Goal: Transaction & Acquisition: Purchase product/service

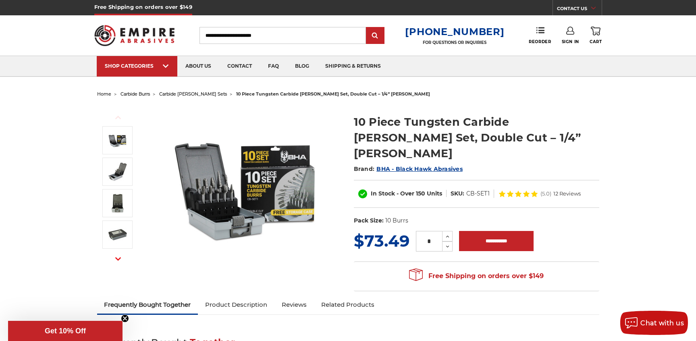
click at [214, 189] on img at bounding box center [246, 186] width 161 height 161
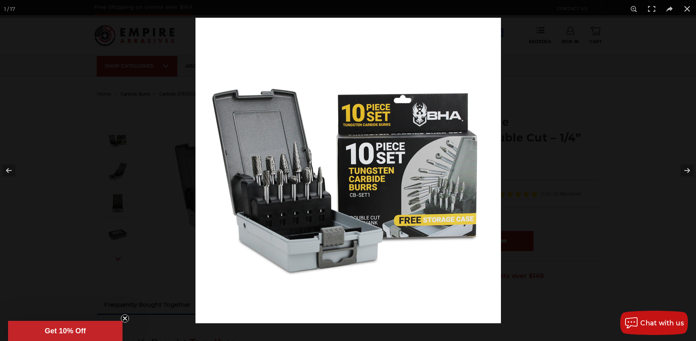
click at [296, 177] on img at bounding box center [349, 171] width 306 height 306
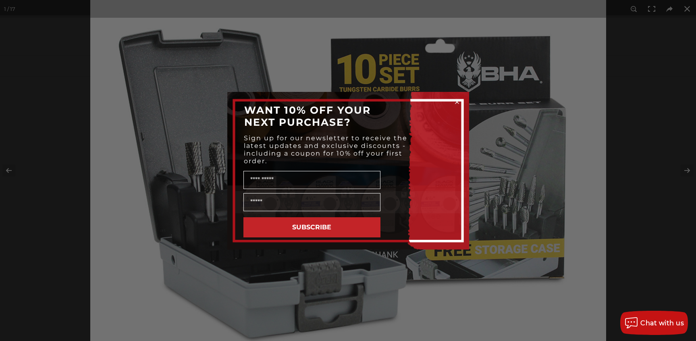
click at [456, 100] on circle "Close dialog" at bounding box center [457, 102] width 8 height 8
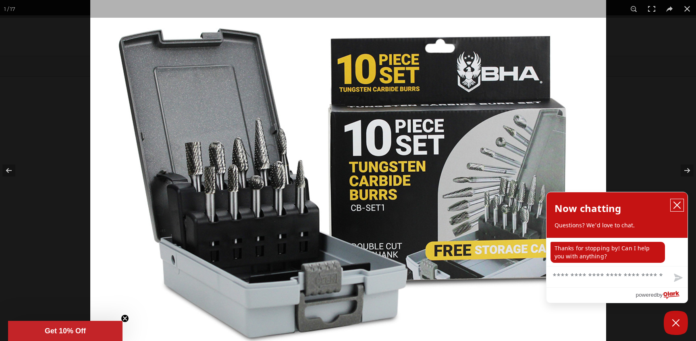
click at [676, 204] on icon "close chatbox" at bounding box center [677, 205] width 6 height 6
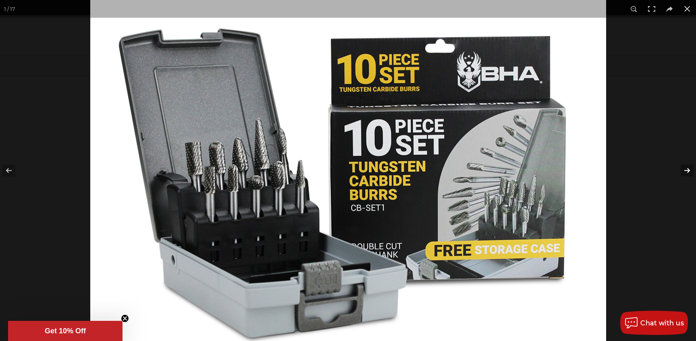
click at [684, 167] on button at bounding box center [682, 170] width 28 height 40
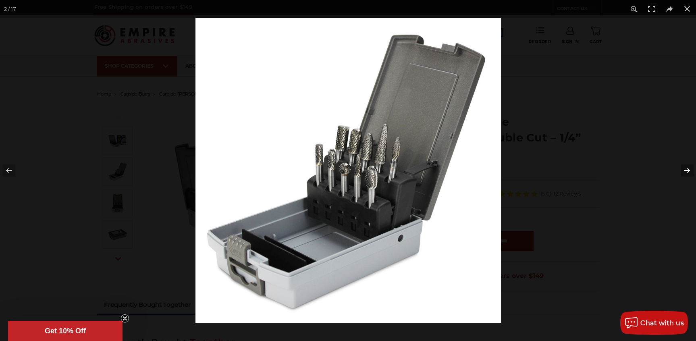
click at [684, 171] on button at bounding box center [682, 170] width 28 height 40
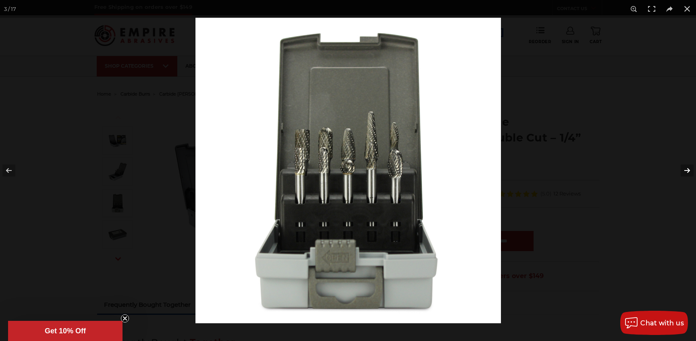
click at [684, 171] on button at bounding box center [682, 170] width 28 height 40
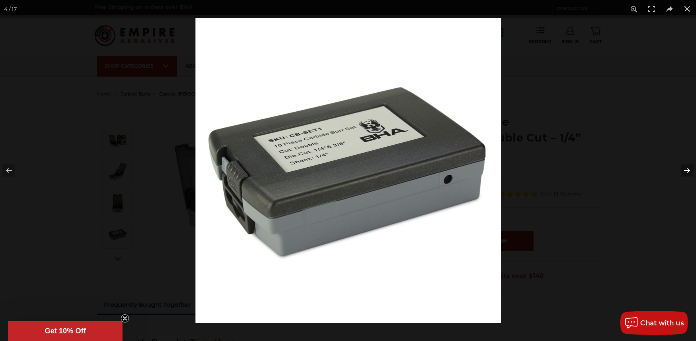
click at [684, 171] on button at bounding box center [682, 170] width 28 height 40
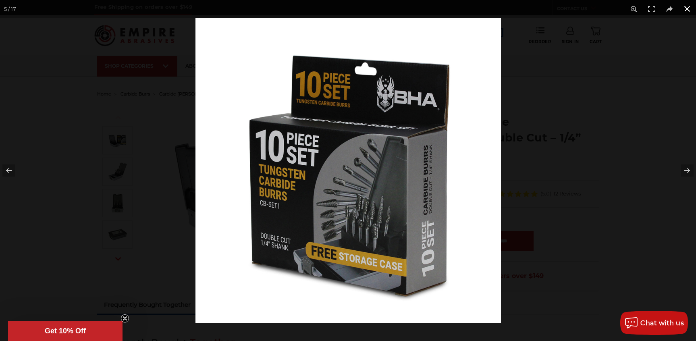
click at [686, 7] on button at bounding box center [688, 9] width 18 height 18
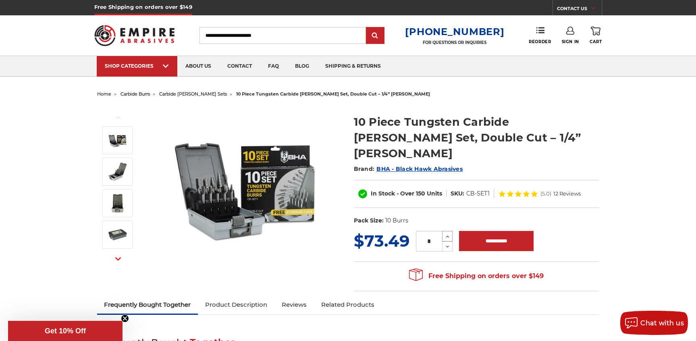
click at [448, 233] on icon at bounding box center [448, 236] width 6 height 7
type input "*"
click at [487, 231] on input "**********" at bounding box center [496, 241] width 75 height 20
type input "**********"
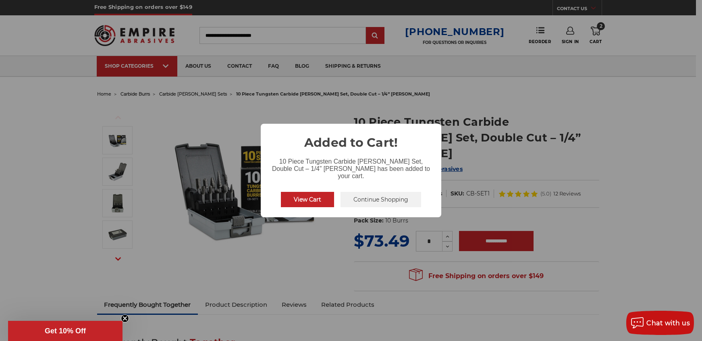
click at [317, 194] on button "View Cart" at bounding box center [307, 199] width 53 height 15
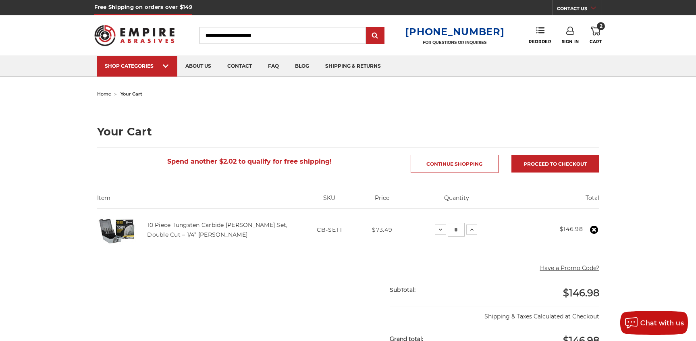
click at [571, 35] on link "Sign In" at bounding box center [570, 36] width 17 height 18
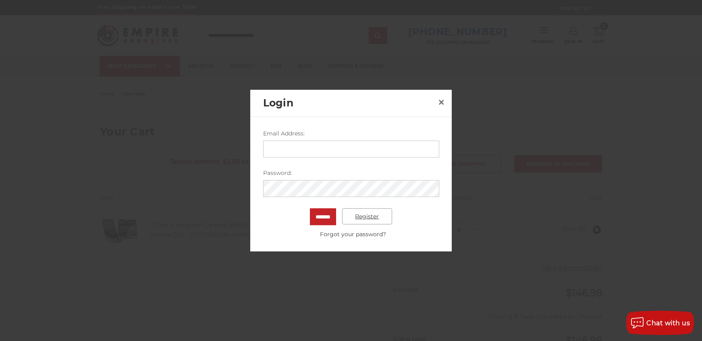
click at [362, 218] on link "Register" at bounding box center [367, 216] width 50 height 16
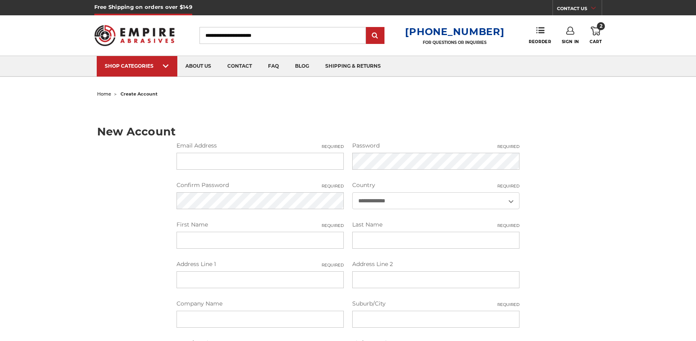
click at [229, 162] on input "Email Address Required" at bounding box center [260, 161] width 167 height 17
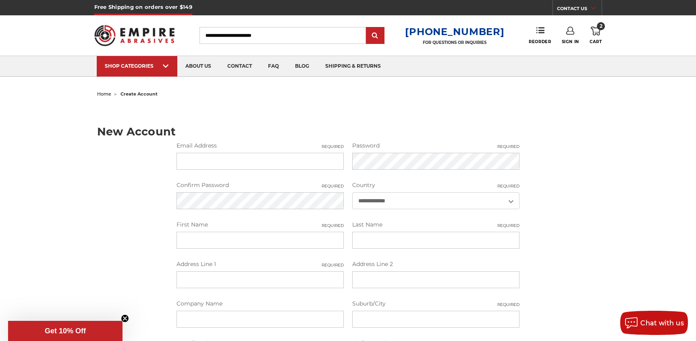
type input "**********"
type input "******"
type input "**********"
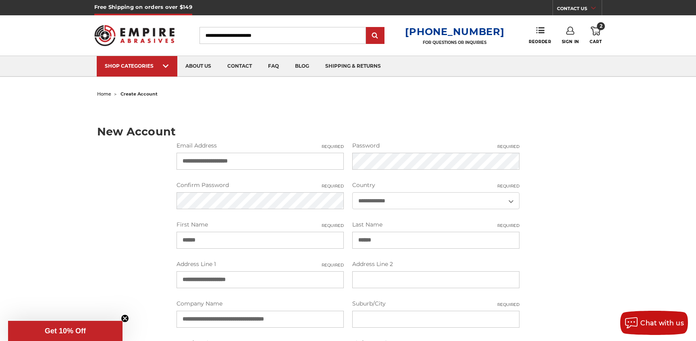
type input "*******"
select select "******"
type input "**********"
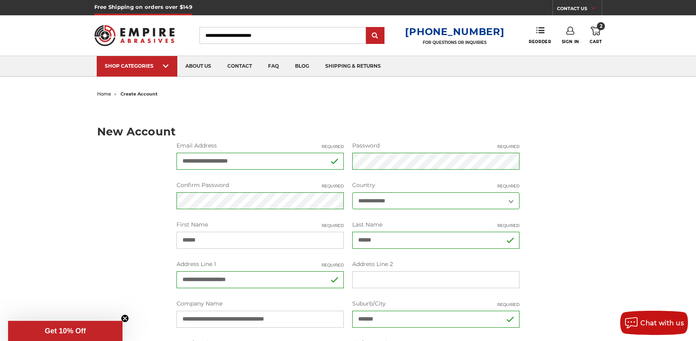
click at [595, 186] on div "**********" at bounding box center [348, 290] width 570 height 404
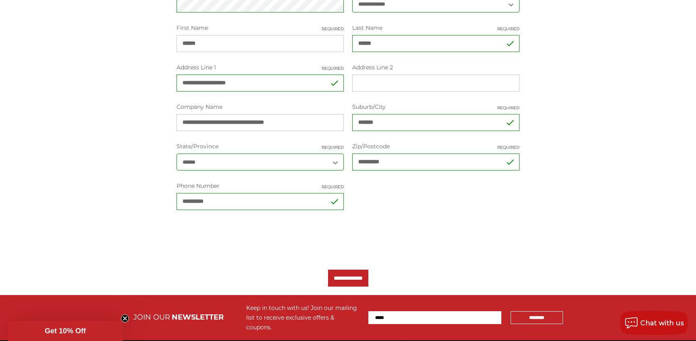
scroll to position [202, 0]
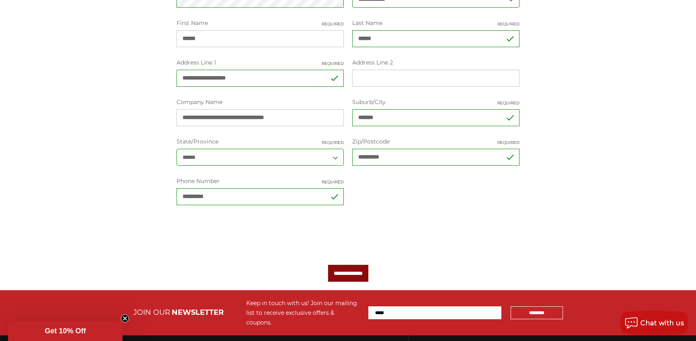
click at [345, 273] on input "**********" at bounding box center [348, 273] width 40 height 17
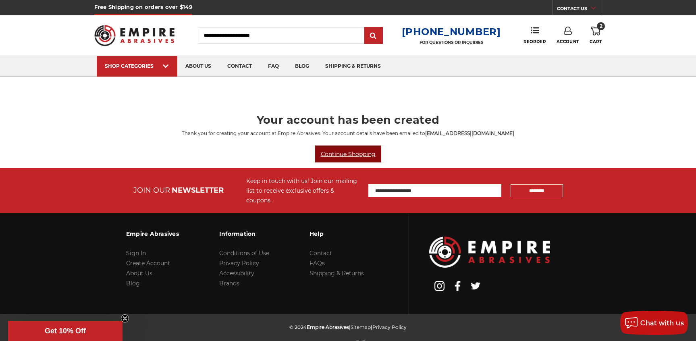
click at [354, 154] on link "Continue Shopping" at bounding box center [348, 154] width 66 height 17
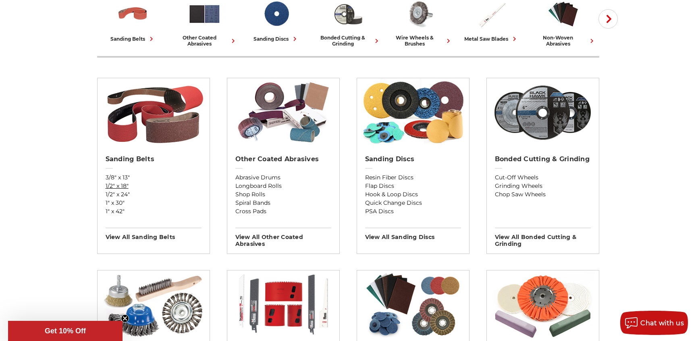
scroll to position [161, 0]
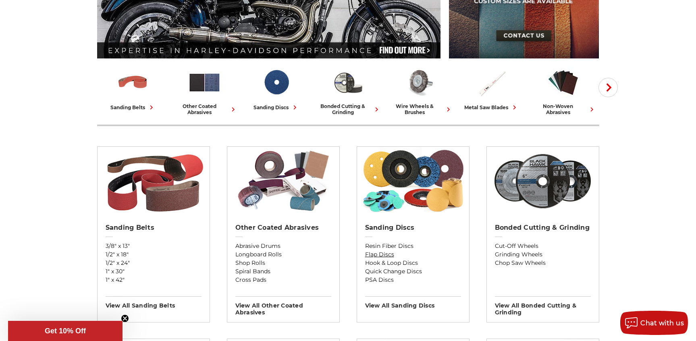
click at [387, 256] on link "Flap Discs" at bounding box center [413, 254] width 96 height 8
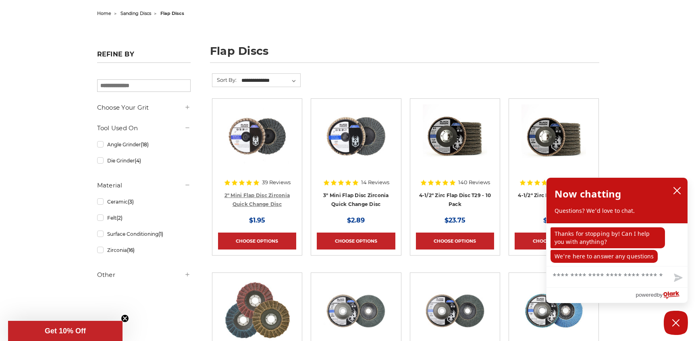
click at [253, 195] on link "2" Mini Flap Disc Zirconia Quick Change Disc" at bounding box center [258, 199] width 66 height 15
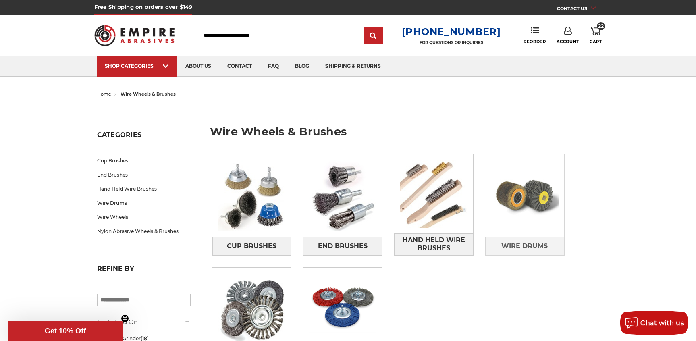
click at [528, 176] on img at bounding box center [525, 195] width 79 height 83
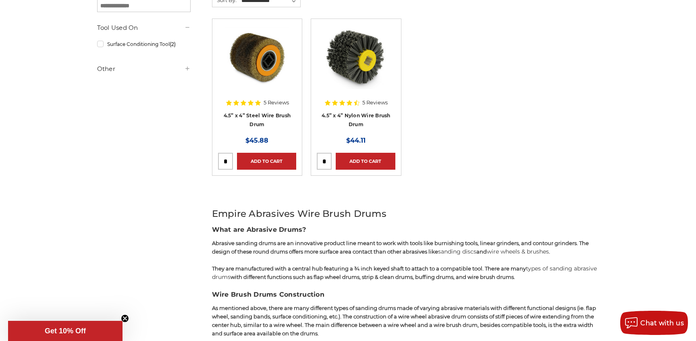
scroll to position [40, 0]
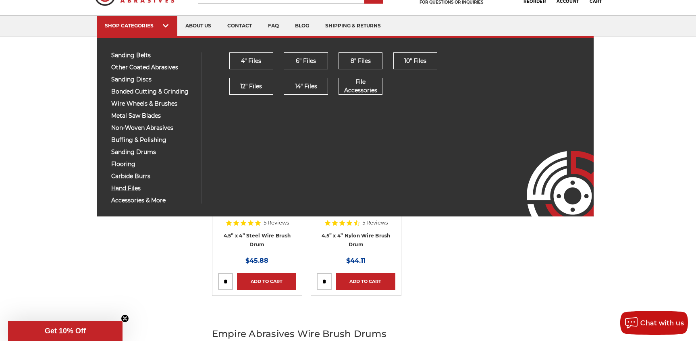
click at [130, 186] on span "hand files" at bounding box center [152, 189] width 83 height 6
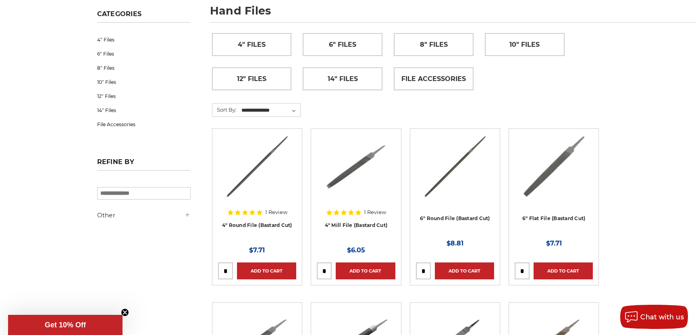
scroll to position [81, 0]
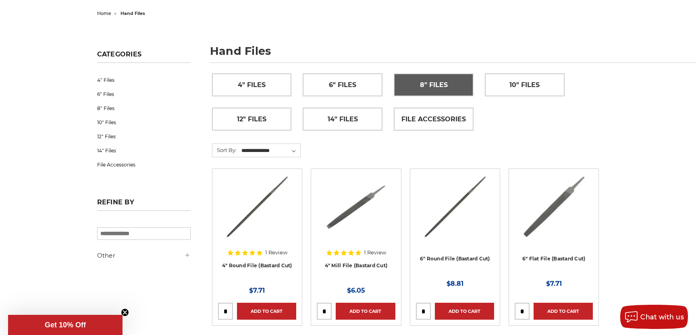
click at [429, 83] on span "8" Files" at bounding box center [434, 85] width 28 height 14
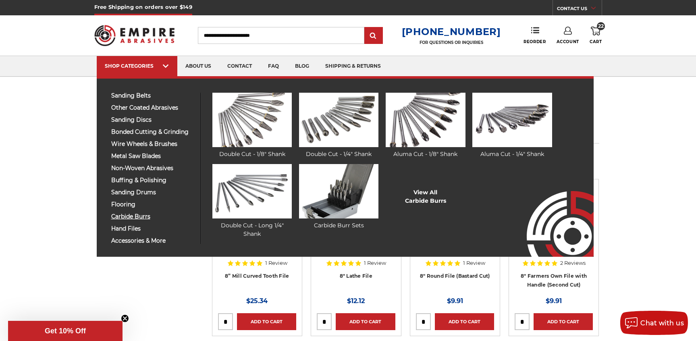
click at [134, 219] on span "carbide burrs" at bounding box center [152, 217] width 83 height 6
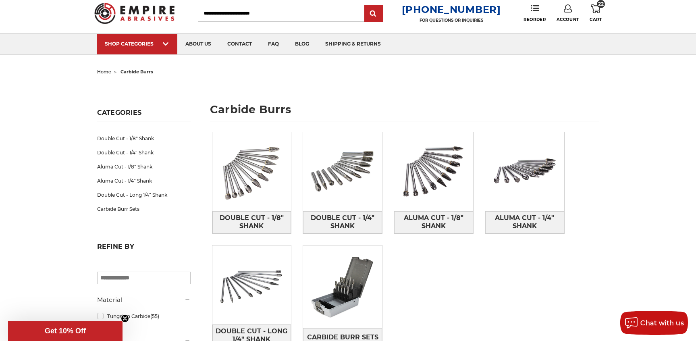
scroll to position [81, 0]
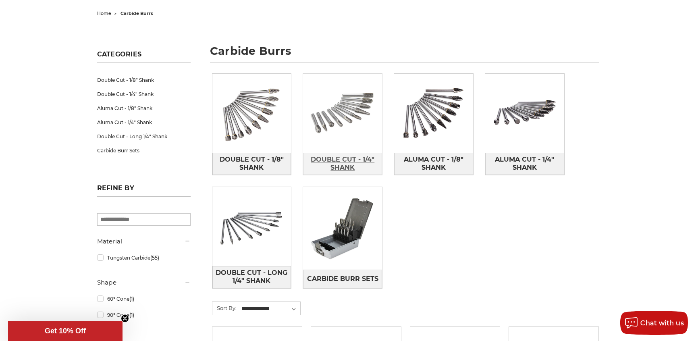
click at [359, 158] on span "Double Cut - 1/4" Shank" at bounding box center [343, 164] width 78 height 22
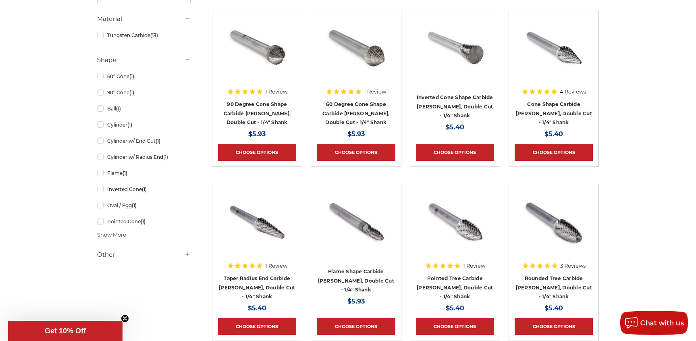
scroll to position [111, 0]
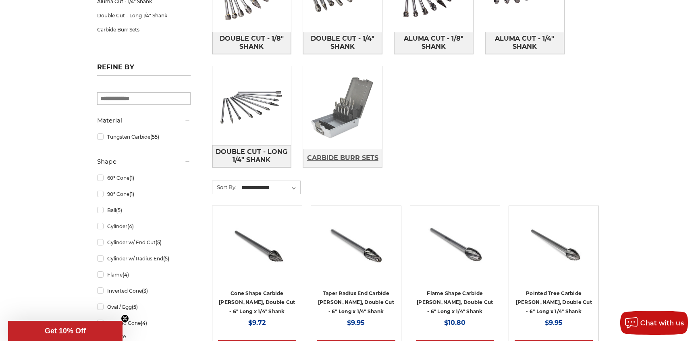
click at [351, 153] on span "Carbide Burr Sets" at bounding box center [342, 158] width 71 height 14
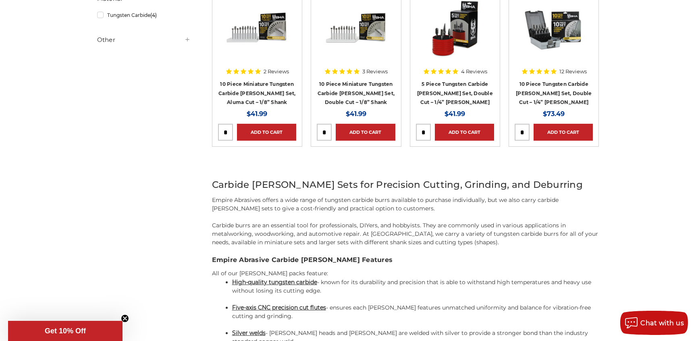
scroll to position [121, 0]
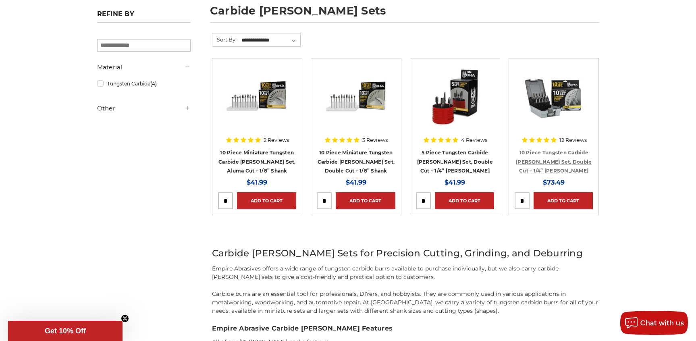
click at [563, 153] on link "10 Piece Tungsten Carbide Burr Set, Double Cut – 1/4” Shank" at bounding box center [554, 162] width 76 height 24
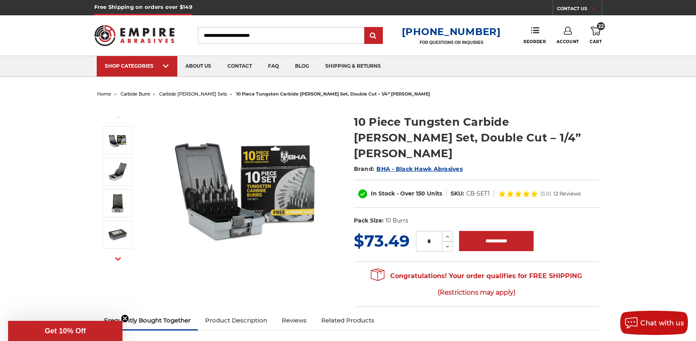
click at [597, 31] on icon at bounding box center [596, 31] width 10 height 9
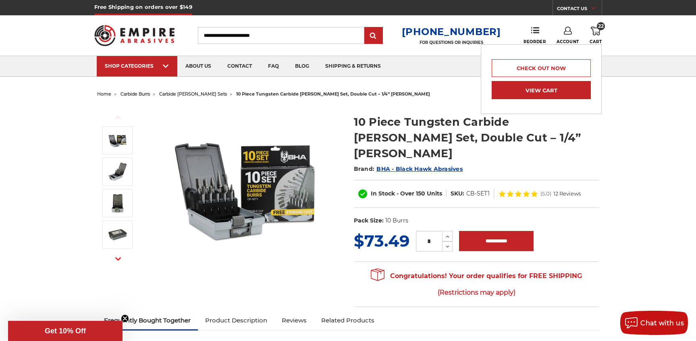
click at [553, 85] on link "View Cart" at bounding box center [541, 90] width 99 height 18
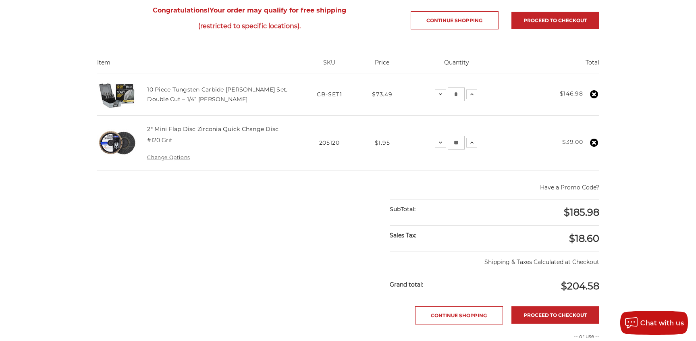
scroll to position [161, 0]
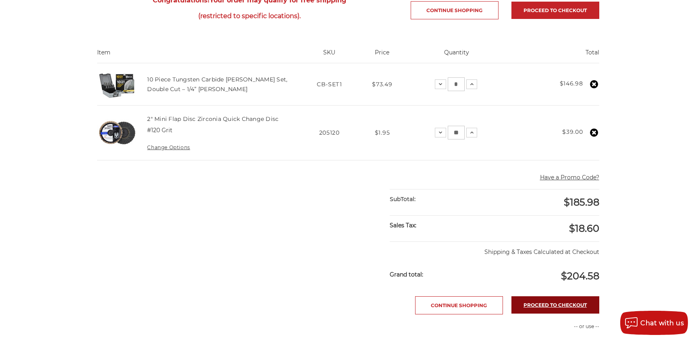
click at [565, 308] on link "Proceed to checkout" at bounding box center [556, 304] width 88 height 17
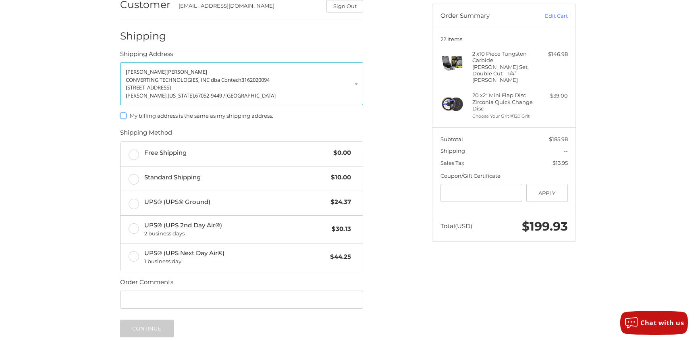
scroll to position [81, 0]
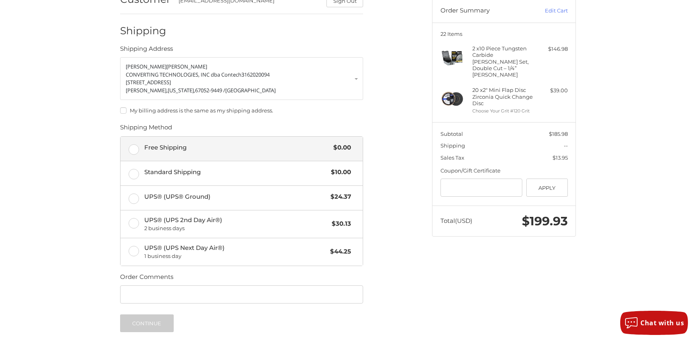
click at [137, 149] on label "Free Shipping $0.00" at bounding box center [242, 149] width 242 height 24
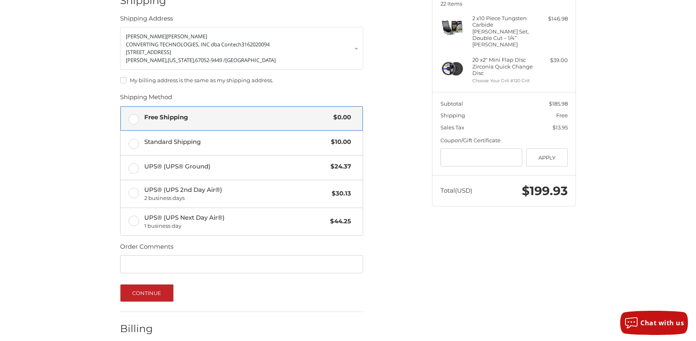
scroll to position [151, 0]
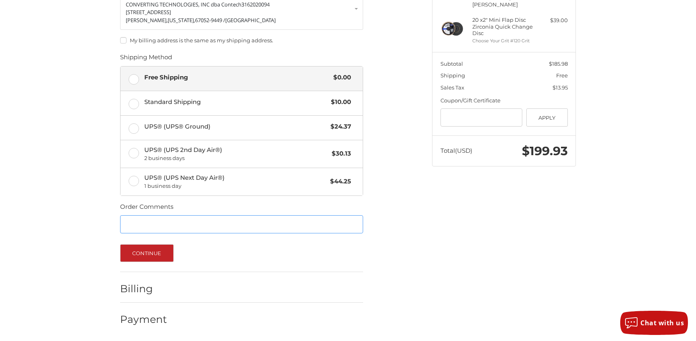
click at [156, 224] on input "Order Comments" at bounding box center [241, 224] width 243 height 18
type input "**********"
click at [148, 251] on button "Continue" at bounding box center [147, 253] width 54 height 18
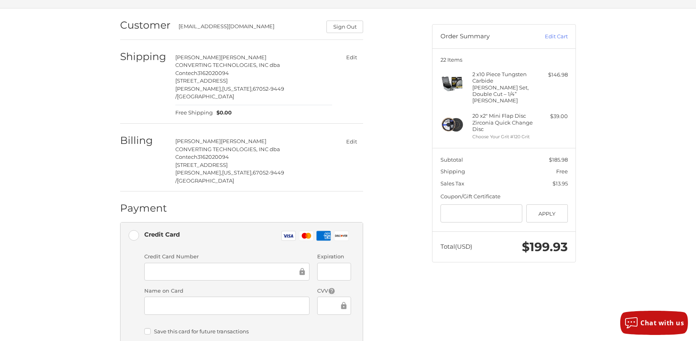
scroll to position [0, 0]
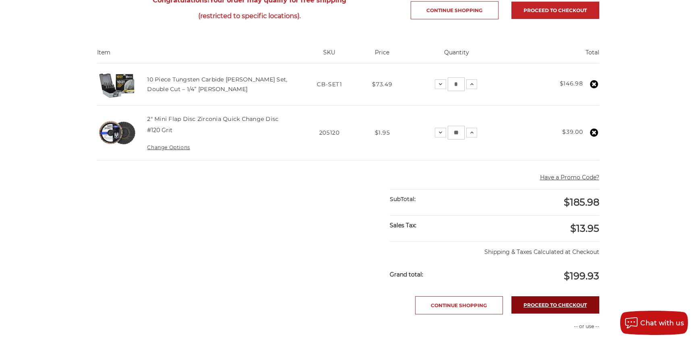
click at [567, 303] on link "Proceed to checkout" at bounding box center [556, 304] width 88 height 17
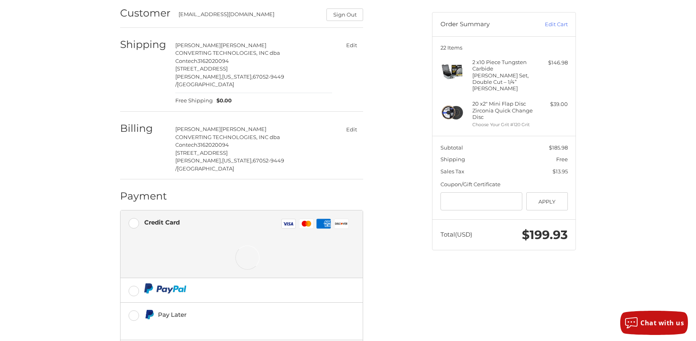
scroll to position [31, 0]
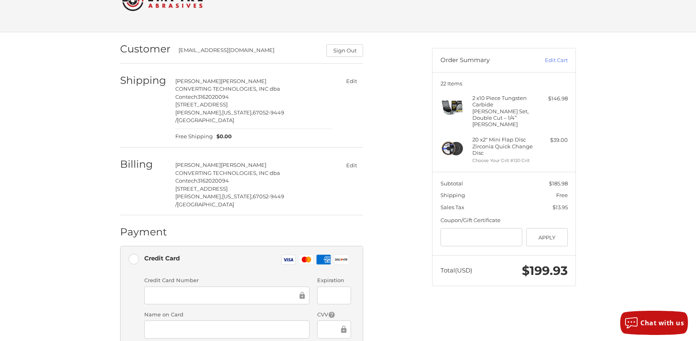
click at [352, 159] on button "Edit" at bounding box center [351, 165] width 23 height 12
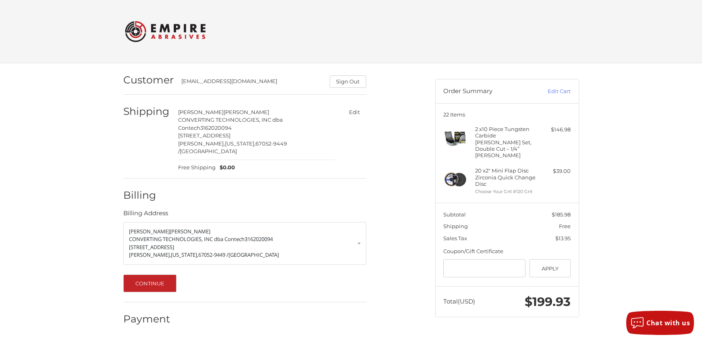
click at [354, 106] on button "Edit" at bounding box center [354, 112] width 23 height 12
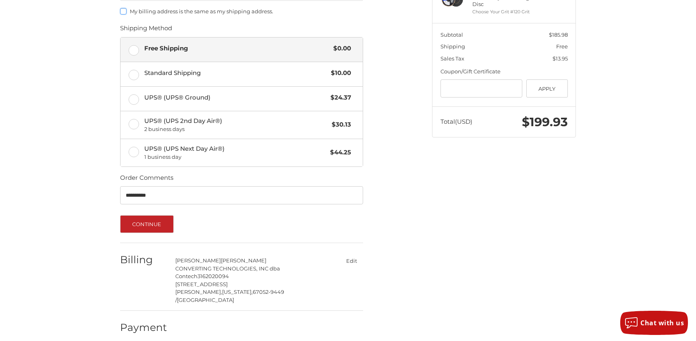
scroll to position [180, 0]
click at [172, 196] on input "**********" at bounding box center [241, 195] width 243 height 18
type input "*"
type input "****"
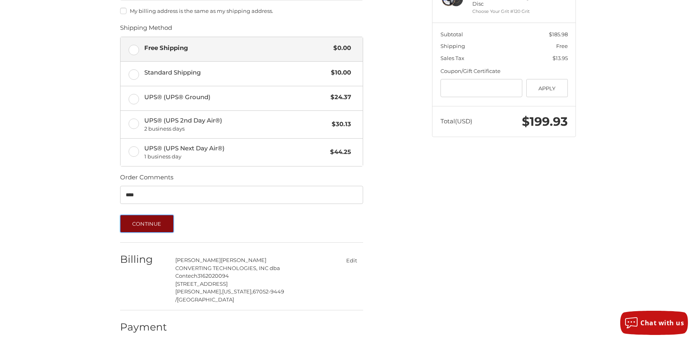
click at [158, 222] on button "Continue" at bounding box center [147, 224] width 54 height 18
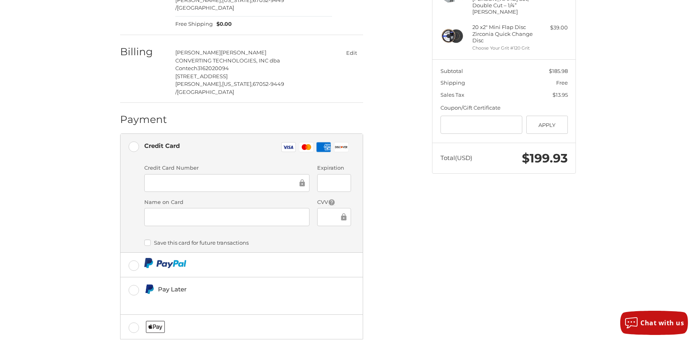
scroll to position [176, 0]
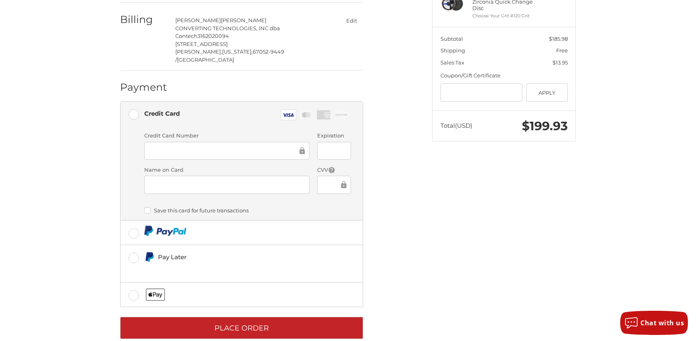
click at [441, 199] on div "Customer gmoreno@contechusa.com Sign Out Shipping George Moreno CONVERTING TECH…" at bounding box center [348, 121] width 484 height 469
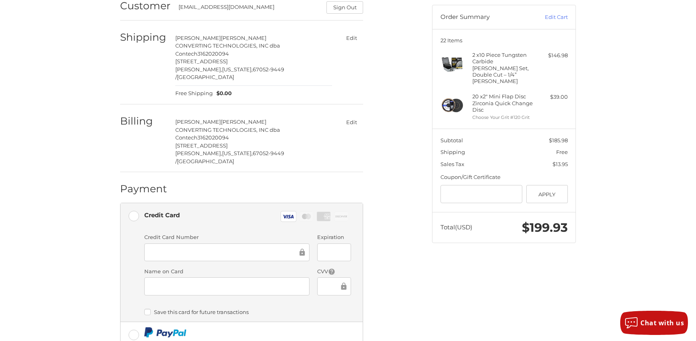
scroll to position [0, 0]
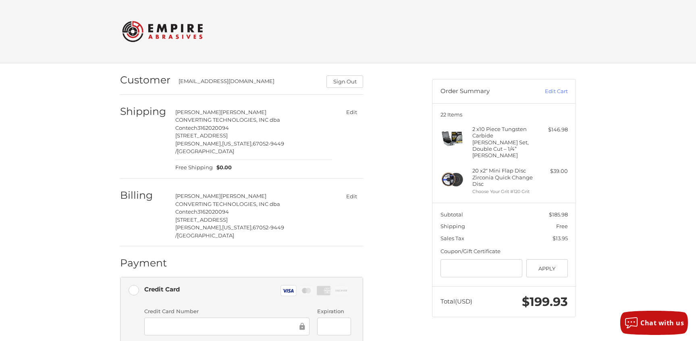
click at [493, 171] on h4 "20 x 2" Mini Flap Disc Zirconia Quick Change Disc" at bounding box center [504, 177] width 62 height 20
click at [558, 94] on link "Edit Cart" at bounding box center [547, 92] width 41 height 8
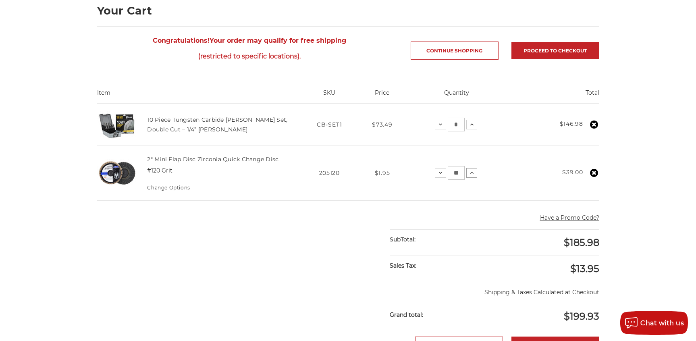
drag, startPoint x: 450, startPoint y: 171, endPoint x: 466, endPoint y: 175, distance: 15.7
click at [466, 175] on div "Decrease Quantity: ** Increase Quantity:" at bounding box center [456, 173] width 43 height 14
type input "**"
click at [320, 230] on main "home your cart Your Cart Congratulations! Your order may qualify for free shipp…" at bounding box center [348, 248] width 511 height 563
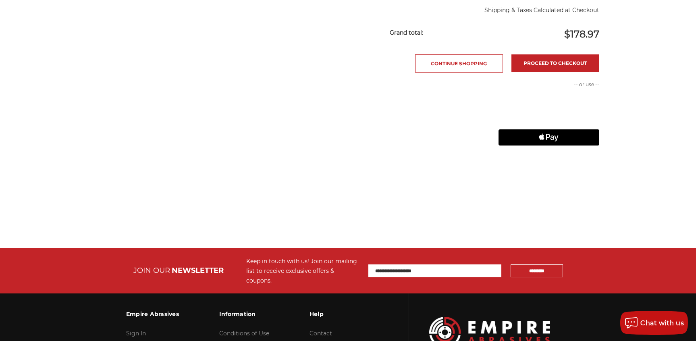
scroll to position [492, 0]
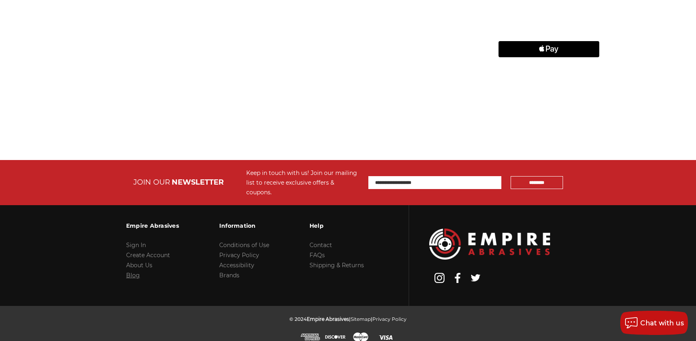
click at [133, 272] on link "Blog" at bounding box center [133, 275] width 14 height 7
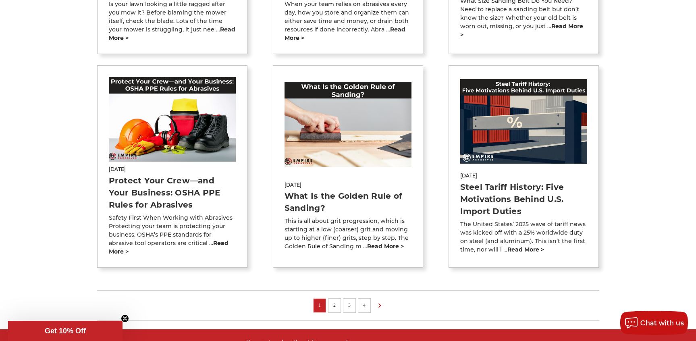
scroll to position [605, 0]
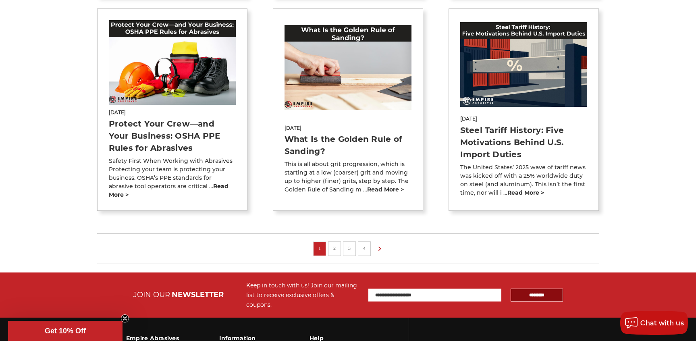
click at [537, 289] on input "*********" at bounding box center [537, 295] width 52 height 13
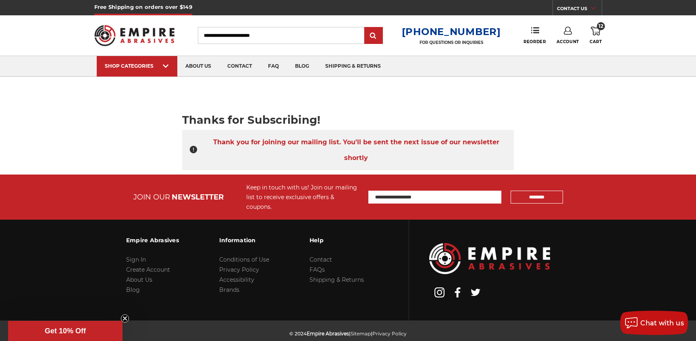
click at [67, 330] on span "Get 10% Off" at bounding box center [65, 331] width 41 height 8
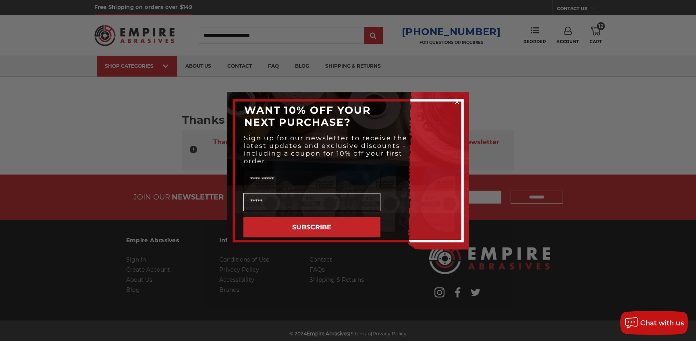
scroll to position [15, 0]
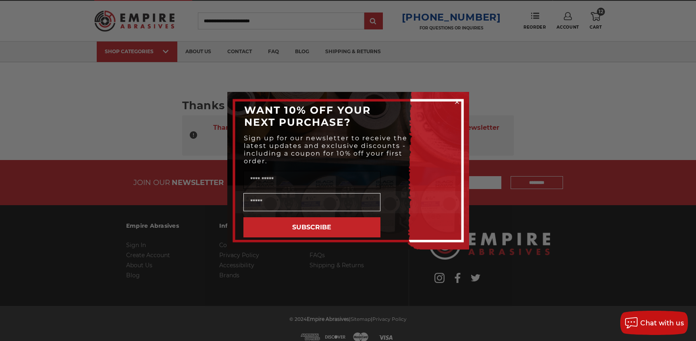
click at [309, 179] on input "Name" at bounding box center [312, 180] width 137 height 18
type input "******"
type input "**********"
click at [327, 228] on button "SUBSCRIBE" at bounding box center [312, 227] width 137 height 20
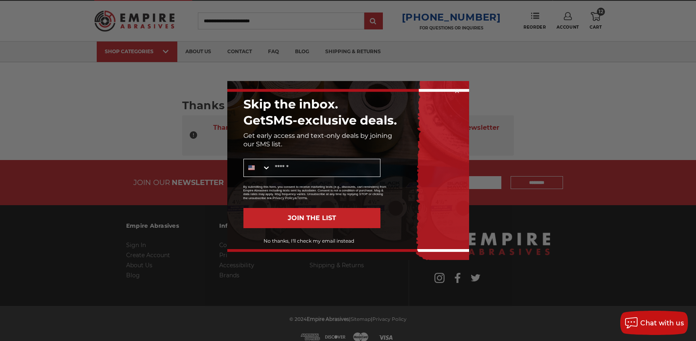
click at [309, 242] on button "No thanks, I'll check my email instead" at bounding box center [309, 241] width 143 height 14
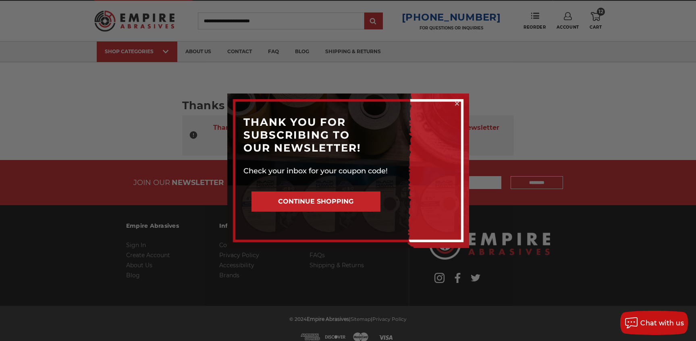
click at [340, 204] on button "CONTINUE SHOPPING" at bounding box center [316, 202] width 129 height 20
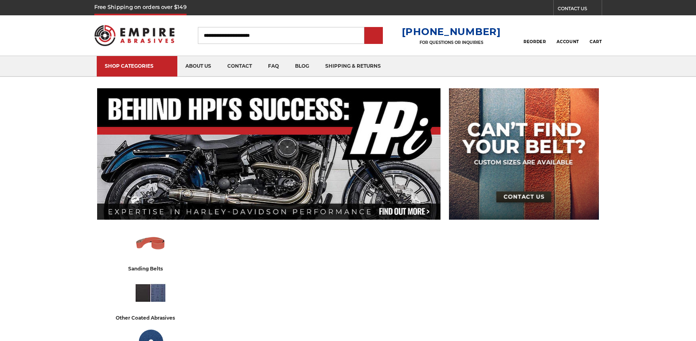
click at [334, 196] on img at bounding box center [269, 153] width 344 height 131
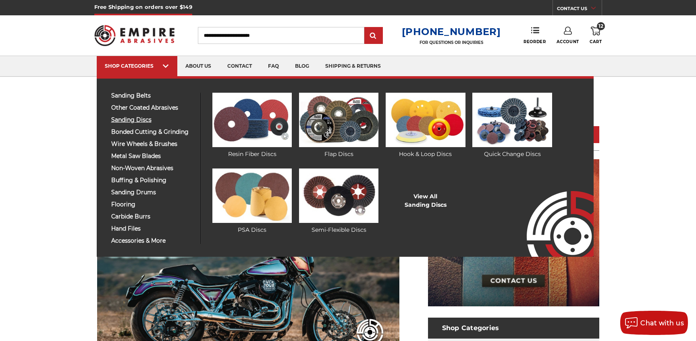
click at [133, 117] on span "sanding discs" at bounding box center [152, 120] width 83 height 6
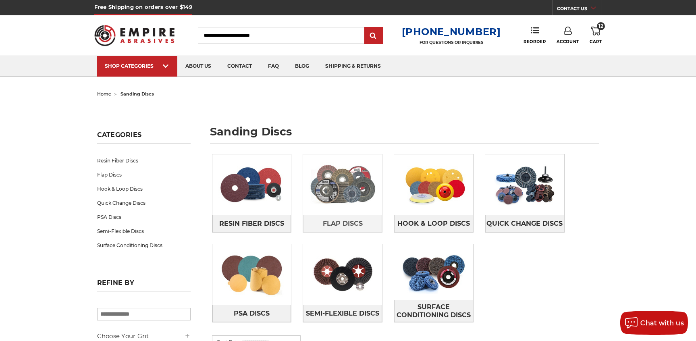
click at [350, 190] on img at bounding box center [342, 185] width 79 height 56
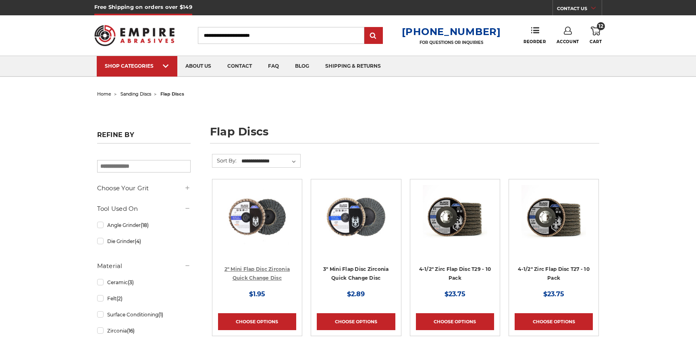
click at [262, 270] on link "2" Mini Flap Disc Zirconia Quick Change Disc" at bounding box center [258, 273] width 66 height 15
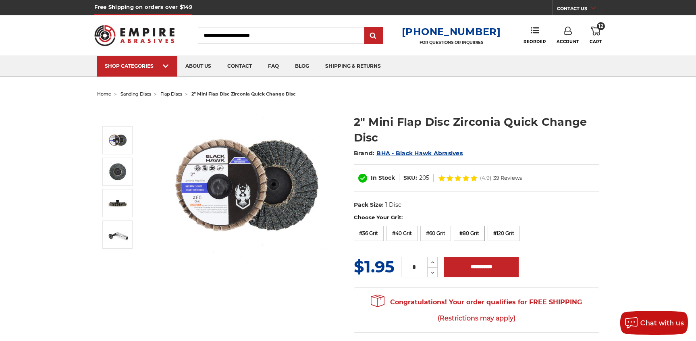
click at [463, 231] on label "#80 Grit" at bounding box center [469, 233] width 31 height 15
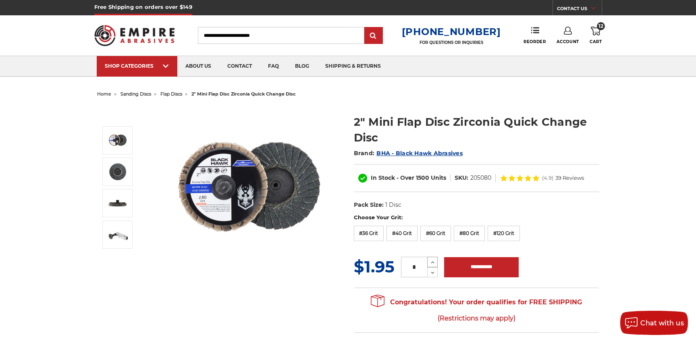
click at [432, 262] on use at bounding box center [432, 263] width 3 height 2
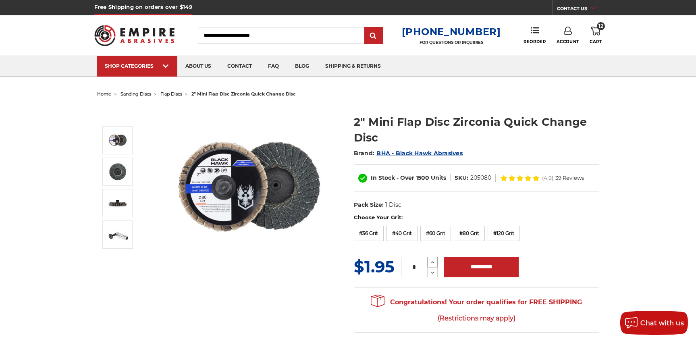
click at [432, 262] on use at bounding box center [432, 263] width 3 height 2
type input "**"
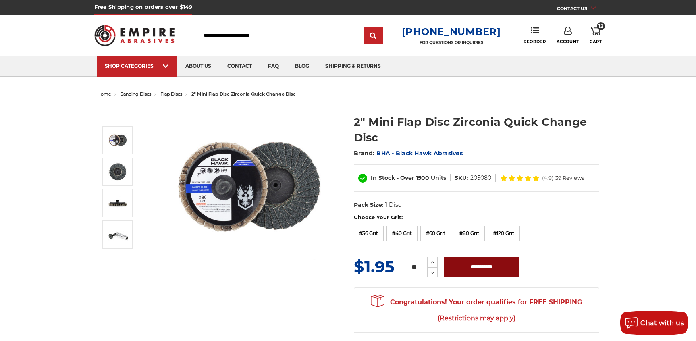
click at [479, 266] on input "**********" at bounding box center [481, 267] width 75 height 20
type input "**********"
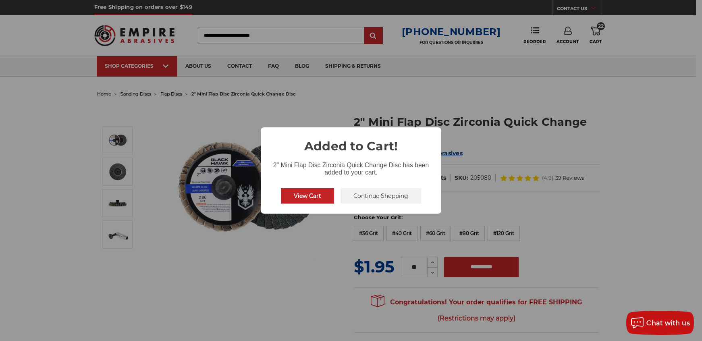
click at [321, 192] on button "View Cart" at bounding box center [307, 195] width 53 height 15
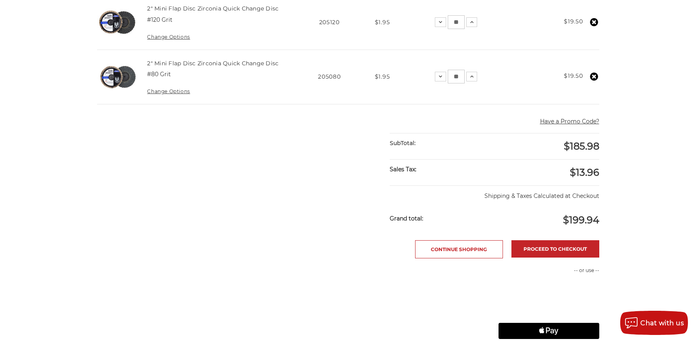
scroll to position [323, 0]
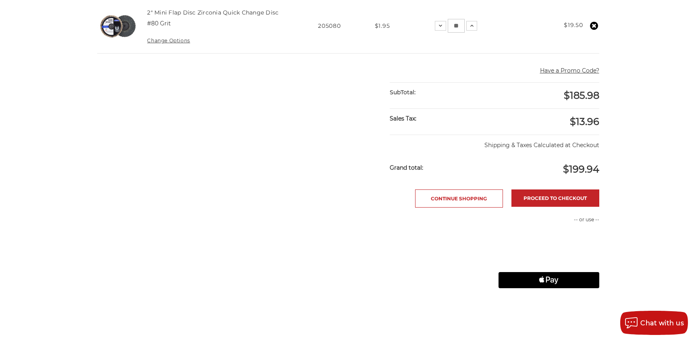
click at [311, 206] on div "Proceed to checkout Continue Shopping" at bounding box center [348, 199] width 502 height 18
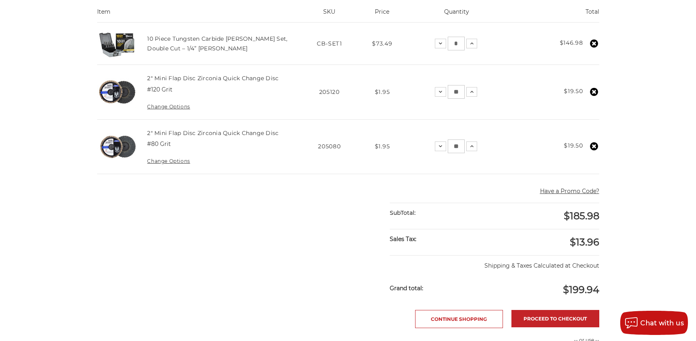
scroll to position [202, 0]
click at [566, 190] on button "Have a Promo Code?" at bounding box center [569, 192] width 59 height 8
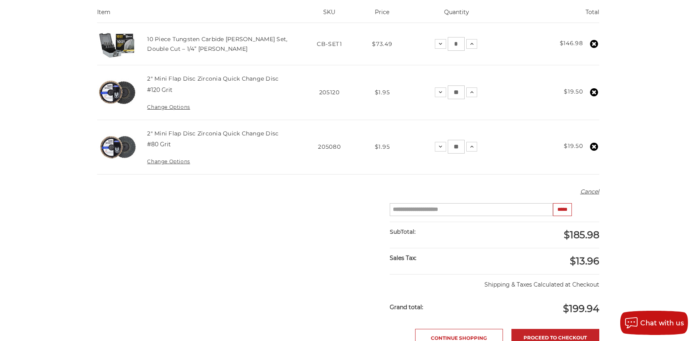
click at [448, 211] on input "Enter your coupon code" at bounding box center [471, 209] width 163 height 13
click at [590, 191] on button "Cancel" at bounding box center [590, 192] width 19 height 8
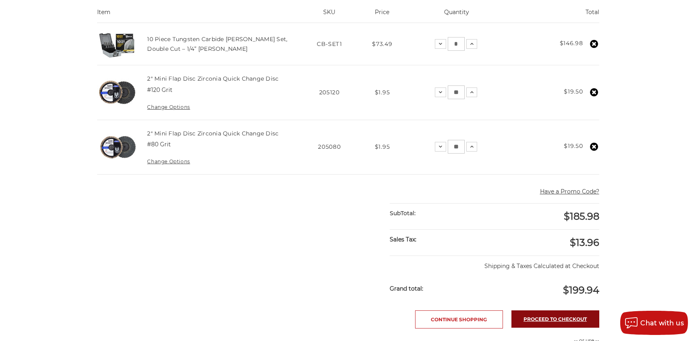
click at [571, 317] on link "Proceed to checkout" at bounding box center [556, 319] width 88 height 17
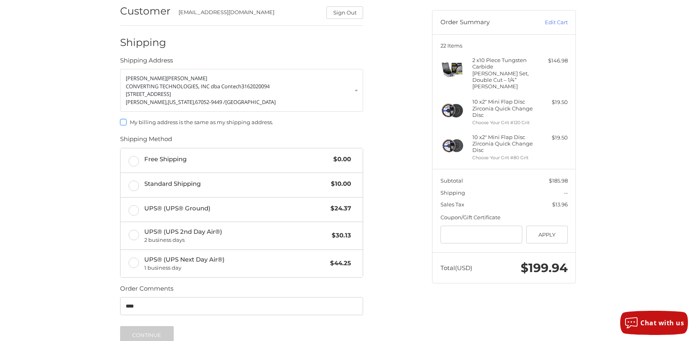
scroll to position [142, 0]
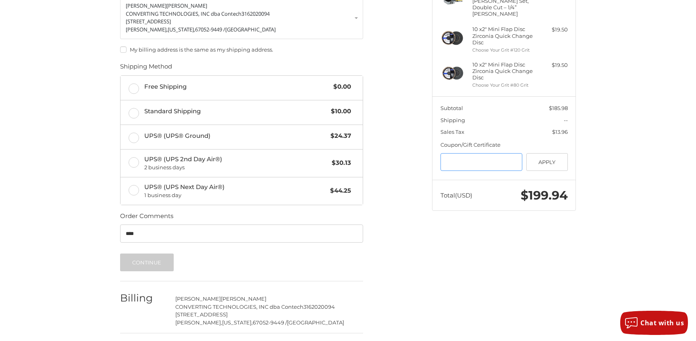
click at [487, 154] on input "Gift Certificate or Coupon Code" at bounding box center [482, 162] width 82 height 18
paste input "*********"
type input "*********"
click at [544, 155] on button "Apply" at bounding box center [548, 162] width 42 height 18
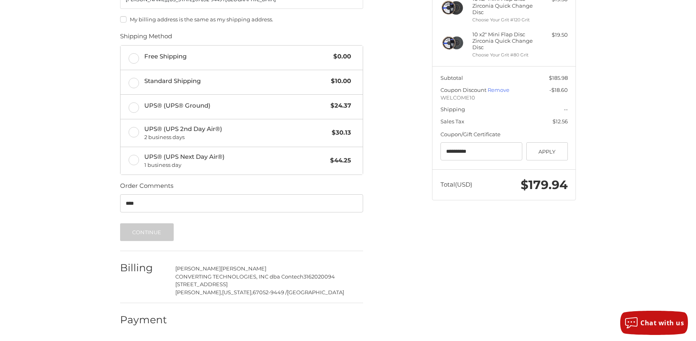
scroll to position [172, 0]
click at [137, 57] on label "Free Shipping $0.00" at bounding box center [242, 57] width 242 height 24
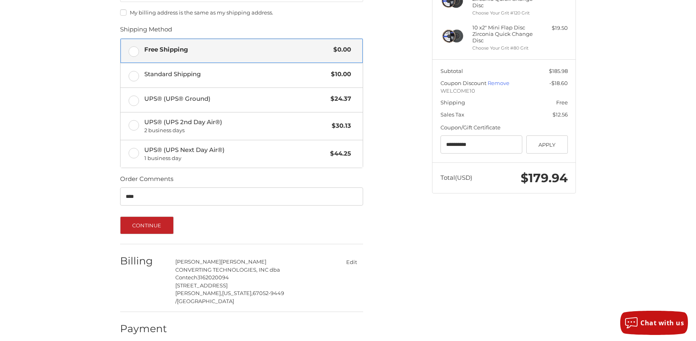
scroll to position [180, 0]
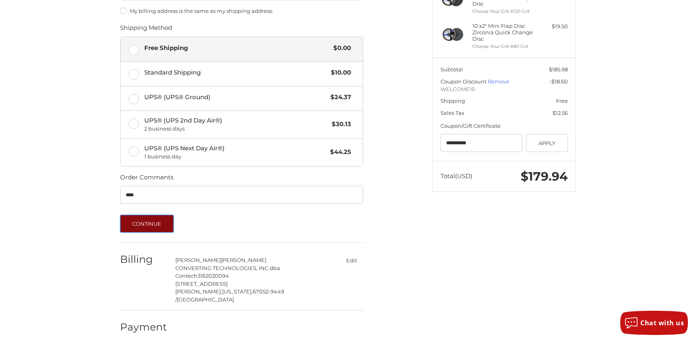
click at [144, 219] on button "Continue" at bounding box center [147, 224] width 54 height 18
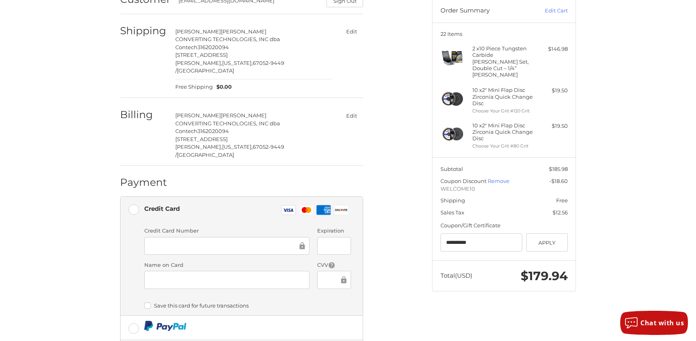
scroll to position [161, 0]
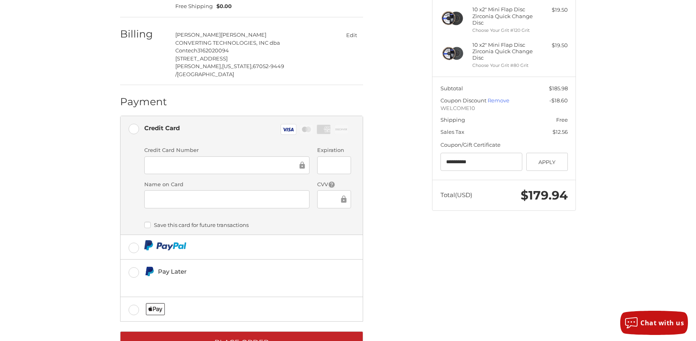
click at [323, 156] on div at bounding box center [333, 165] width 33 height 18
click at [406, 249] on div "Customer [EMAIL_ADDRESS][DOMAIN_NAME] Sign Out Shipping [PERSON_NAME] CONVERTIN…" at bounding box center [270, 132] width 312 height 461
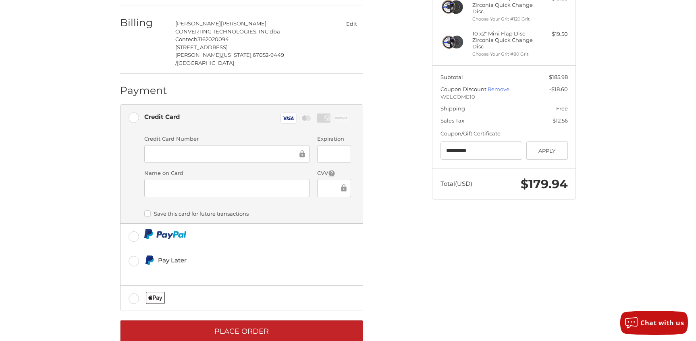
scroll to position [176, 0]
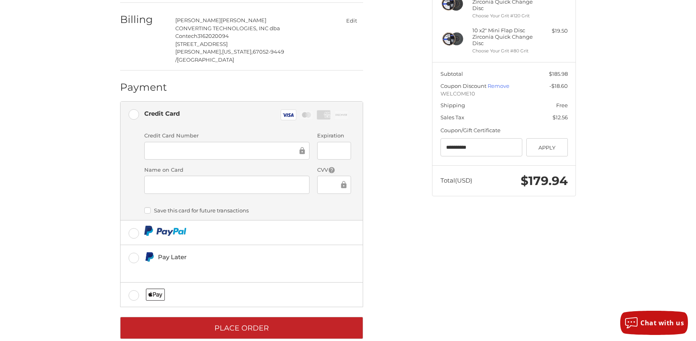
click at [435, 247] on div "Customer gmoreno@contechusa.com Sign Out Shipping George Moreno CONVERTING TECH…" at bounding box center [348, 121] width 484 height 469
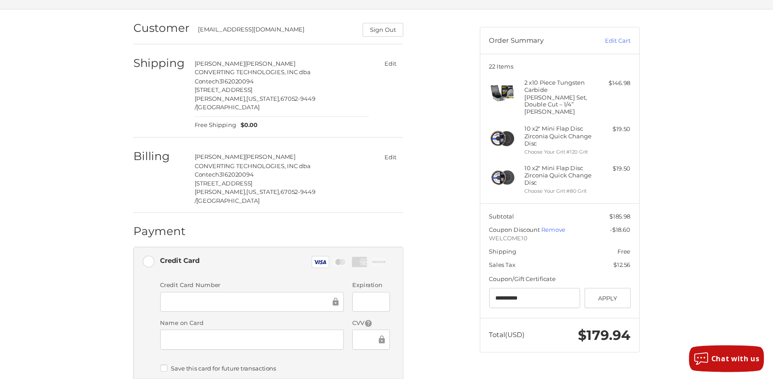
scroll to position [0, 0]
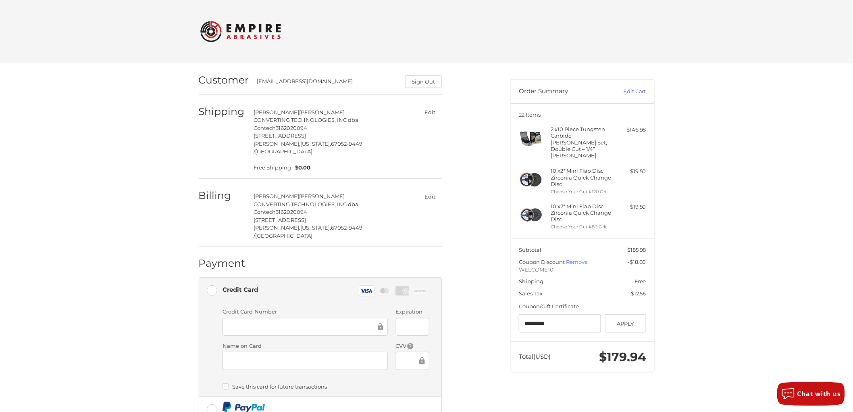
drag, startPoint x: 761, startPoint y: 0, endPoint x: 695, endPoint y: 360, distance: 366.1
click at [695, 341] on div "Customer gmoreno@contechusa.com Sign Out Shipping George Moreno CONVERTING TECH…" at bounding box center [426, 297] width 853 height 469
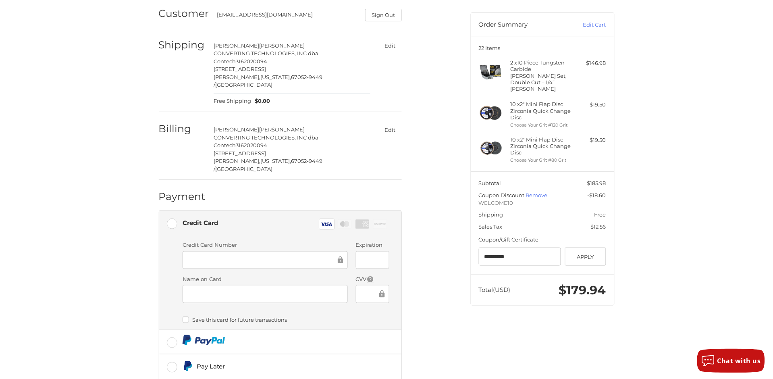
scroll to position [138, 0]
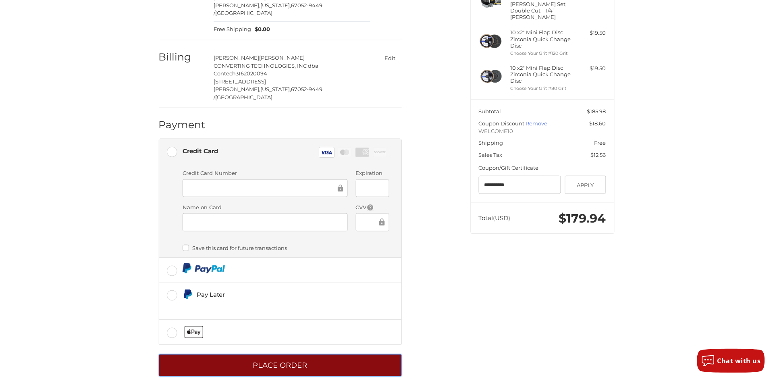
click at [306, 341] on button "Place Order" at bounding box center [280, 365] width 243 height 22
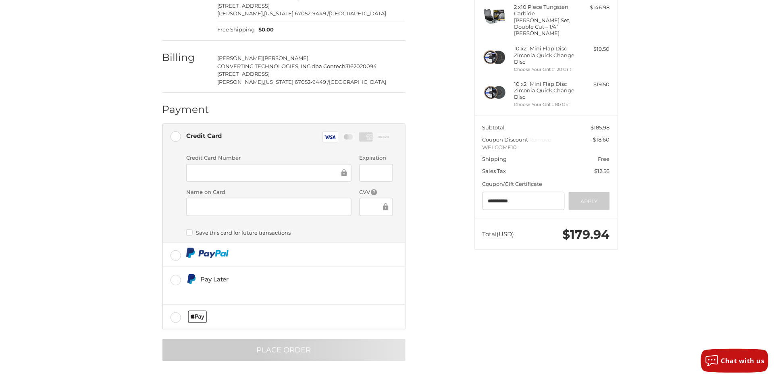
scroll to position [0, 0]
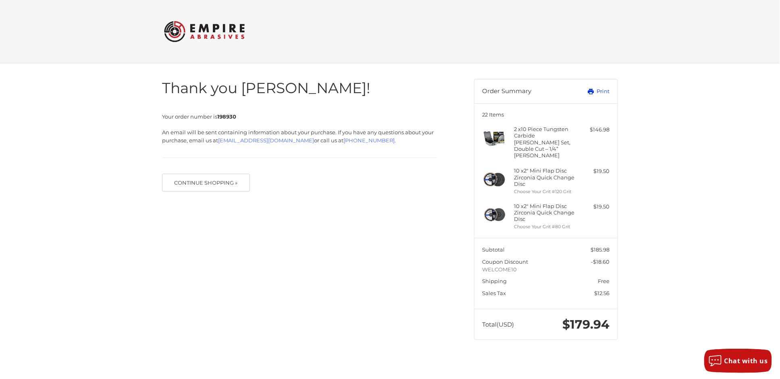
click at [607, 90] on link "Print" at bounding box center [590, 92] width 40 height 8
click at [218, 187] on button "Continue Shopping »" at bounding box center [206, 183] width 88 height 18
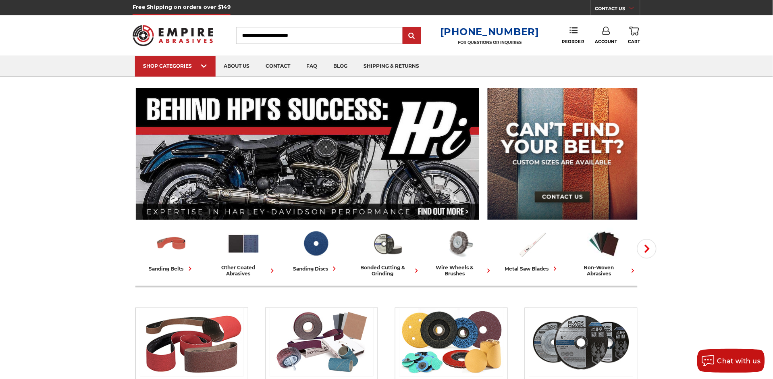
click at [605, 35] on link "Account" at bounding box center [606, 36] width 23 height 18
click at [602, 66] on link "Sign Out" at bounding box center [607, 68] width 58 height 16
